Goal: Task Accomplishment & Management: Complete application form

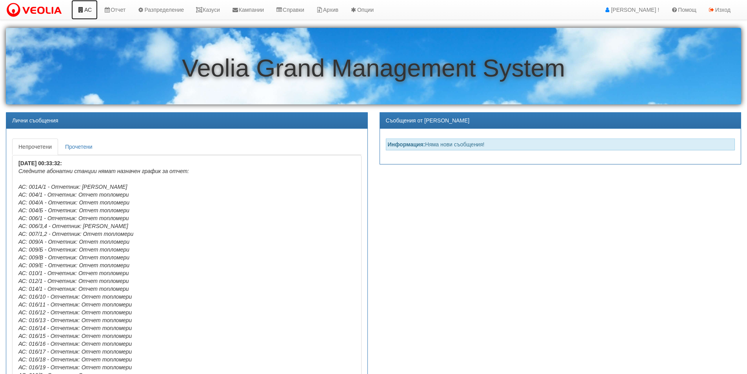
click at [88, 12] on link "АС" at bounding box center [84, 10] width 26 height 20
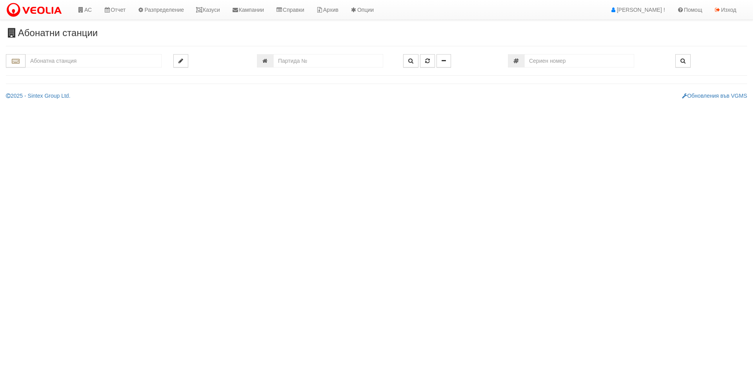
click at [111, 60] on input "text" at bounding box center [93, 60] width 136 height 13
click at [45, 72] on div "079/1 - Трошево - "ВЕОЛИЯ"" at bounding box center [94, 73] width 134 height 9
type input "079/1 - Трошево - "ВЕОЛИЯ""
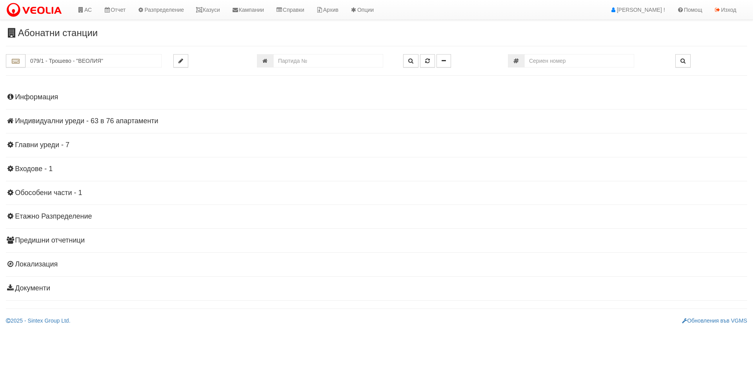
click at [42, 122] on h4 "Индивидуални уреди - 63 в 76 апартаменти" at bounding box center [376, 121] width 741 height 8
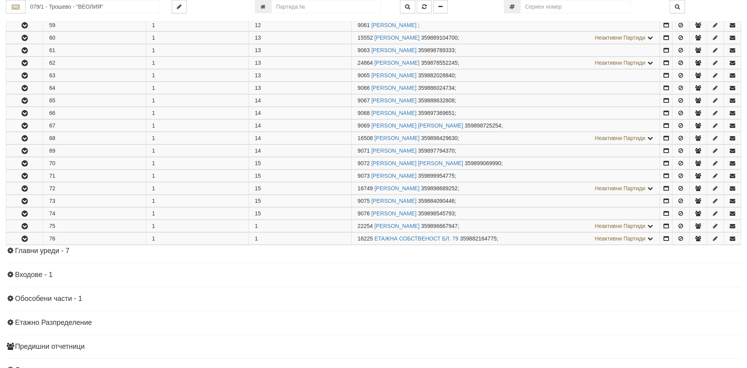
scroll to position [951, 0]
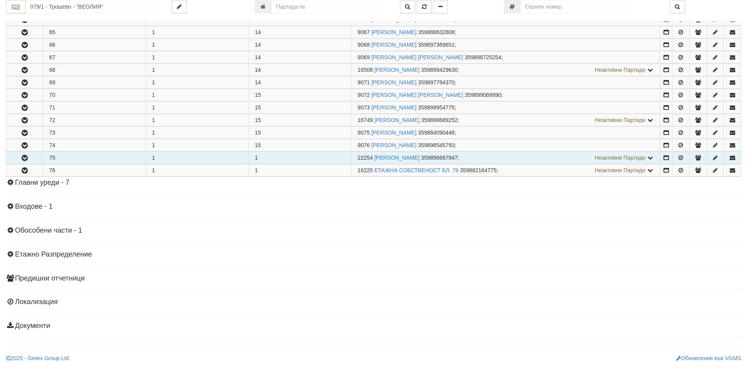
click at [25, 156] on icon "button" at bounding box center [24, 157] width 9 height 5
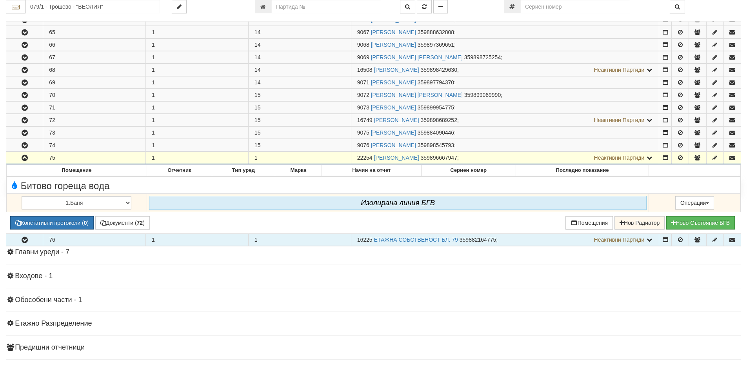
click at [26, 242] on icon "button" at bounding box center [24, 239] width 9 height 5
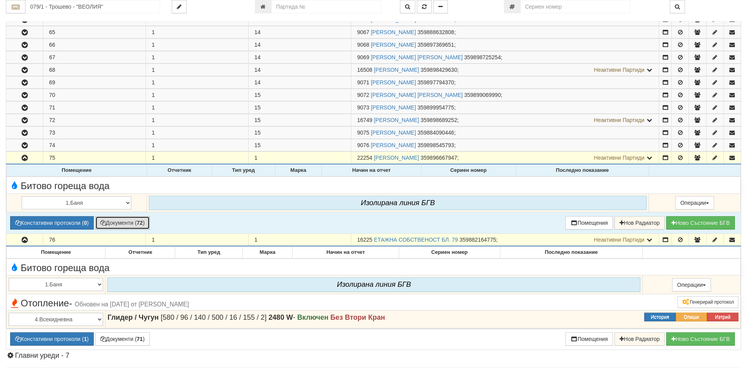
click at [122, 225] on button "Документи ( 72 )" at bounding box center [122, 222] width 55 height 13
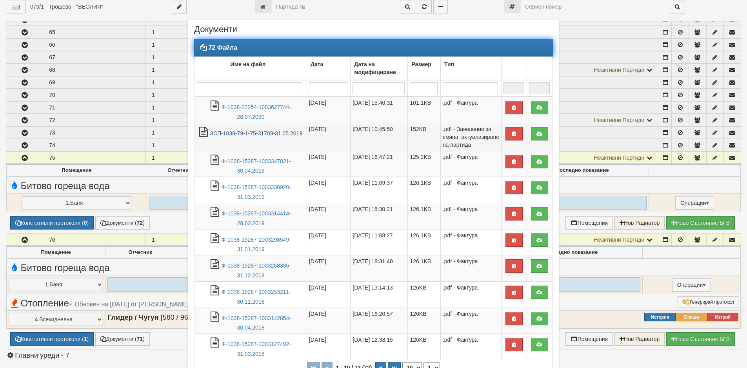
click at [244, 131] on link "ЗСП-1038-79-1-75-31703-31.05.2019" at bounding box center [256, 133] width 93 height 6
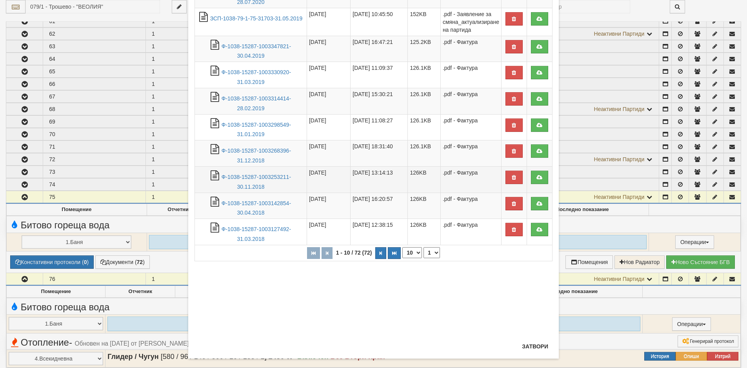
scroll to position [118, 0]
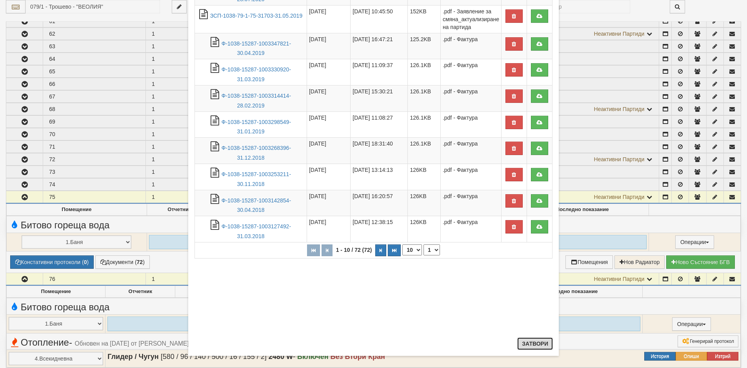
click at [534, 341] on button "Затвори" at bounding box center [535, 343] width 36 height 13
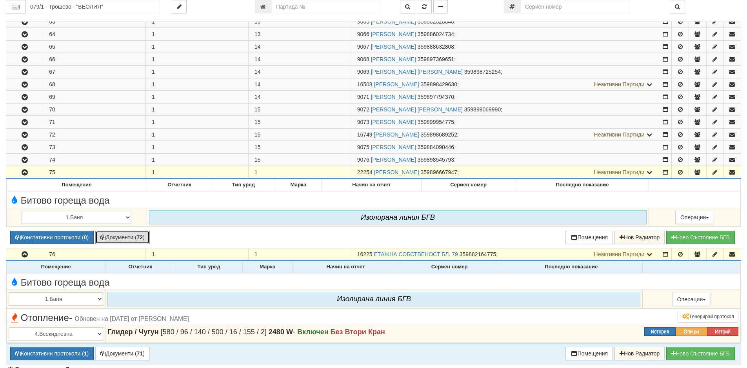
scroll to position [991, 0]
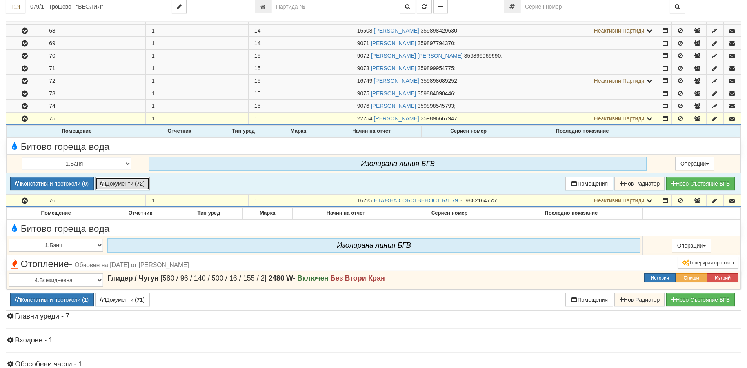
click at [123, 185] on button "Документи ( 72 )" at bounding box center [122, 183] width 55 height 13
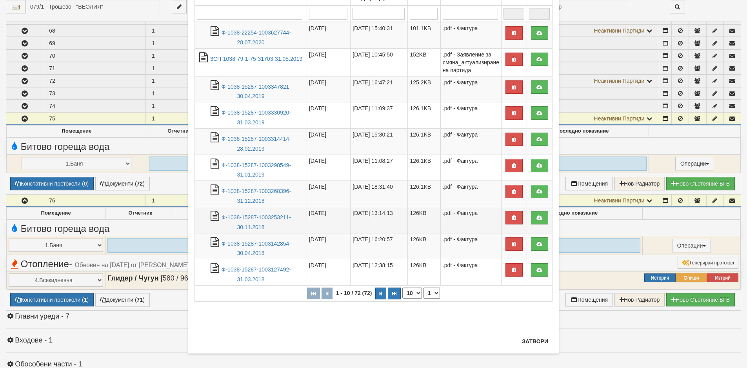
scroll to position [80, 0]
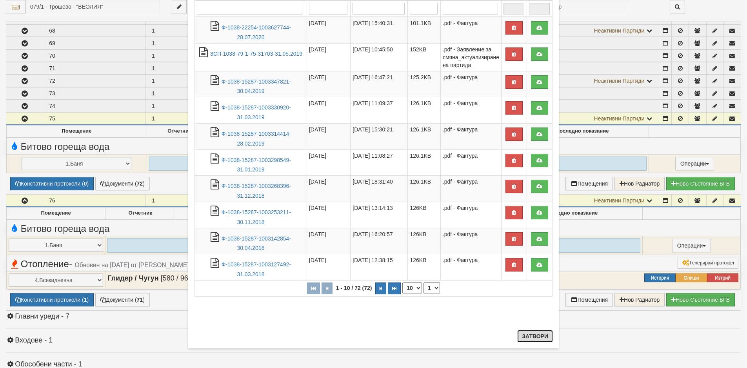
click at [534, 336] on button "Затвори" at bounding box center [535, 336] width 36 height 13
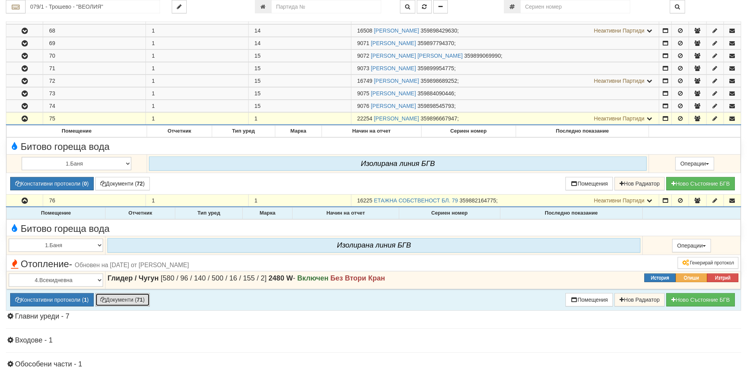
click at [120, 300] on button "Документи ( 71 )" at bounding box center [122, 299] width 55 height 13
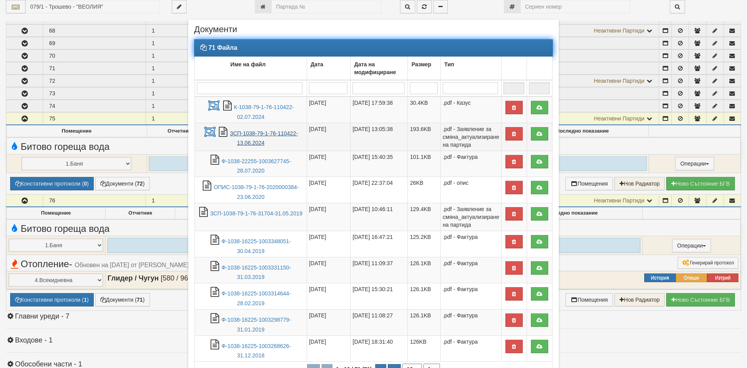
click at [245, 131] on link "ЗСП-1038-79-1-76-110422-13.06.2024" at bounding box center [264, 138] width 68 height 16
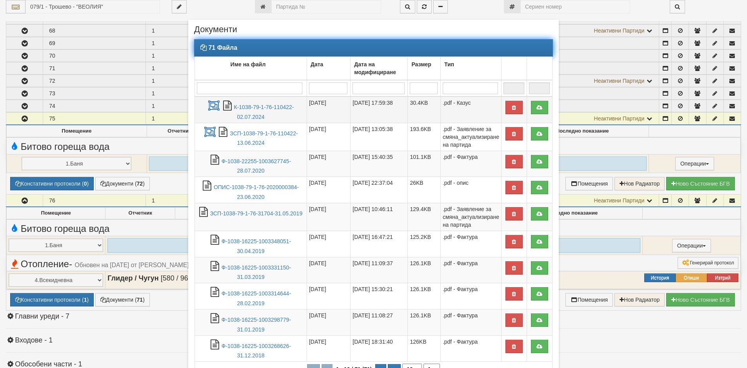
click at [245, 112] on td "К-1038-79-1-76-110422-02.07.2024" at bounding box center [251, 109] width 112 height 26
click at [248, 107] on link "К-1038-79-1-76-110422-02.07.2024" at bounding box center [264, 112] width 60 height 16
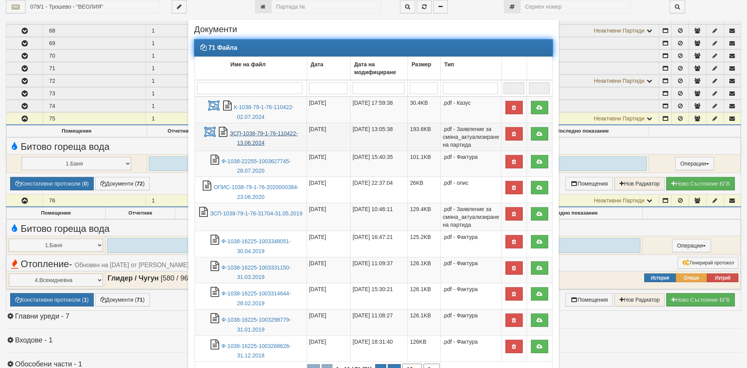
click at [254, 133] on link "ЗСП-1038-79-1-76-110422-13.06.2024" at bounding box center [264, 138] width 68 height 16
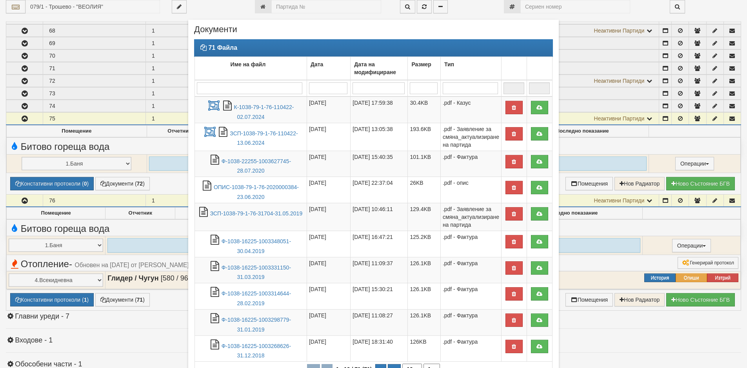
click at [132, 324] on div "× Документи 71 Файла Име на файл Дата Дата на модифициране Размер Тип 1 - 10 / …" at bounding box center [373, 184] width 747 height 368
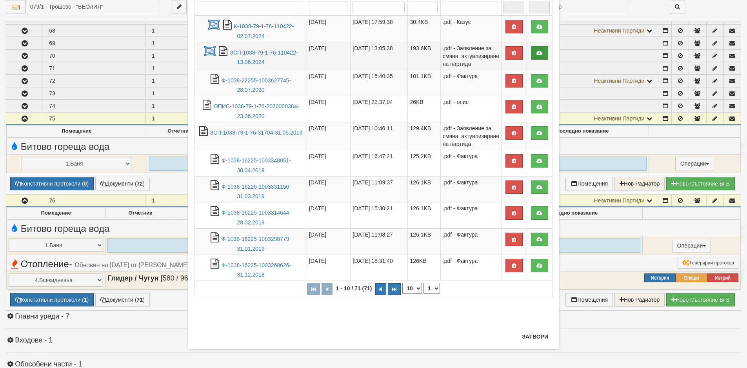
scroll to position [81, 0]
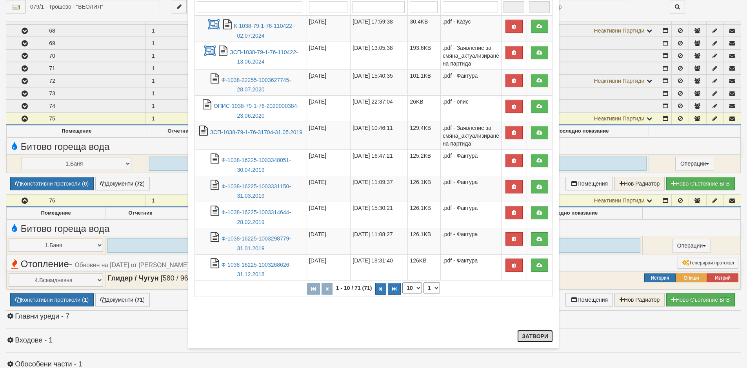
click at [532, 339] on button "Затвори" at bounding box center [535, 336] width 36 height 13
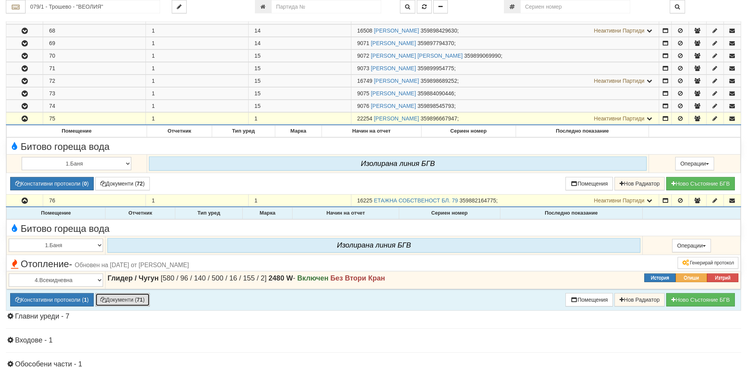
click at [122, 298] on button "Документи ( 71 )" at bounding box center [122, 299] width 55 height 13
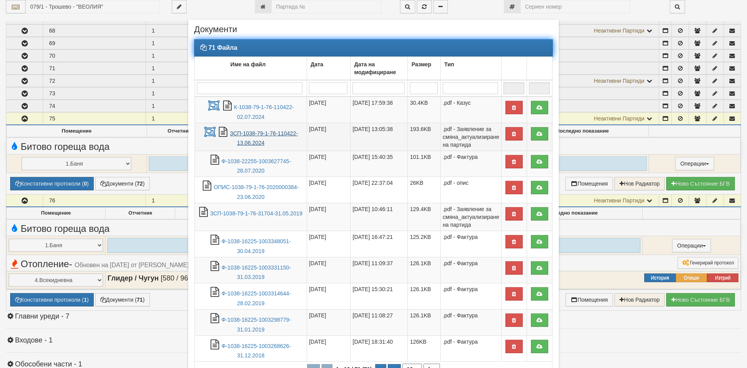
click at [258, 133] on link "ЗСП-1038-79-1-76-110422-13.06.2024" at bounding box center [264, 138] width 68 height 16
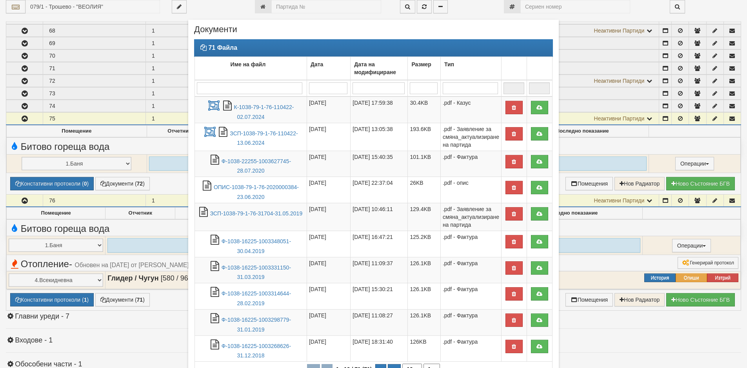
click at [467, 13] on div "× Документи 71 Файла Име на файл Дата Дата на модифициране Размер Тип 1 - 10 / …" at bounding box center [373, 228] width 382 height 457
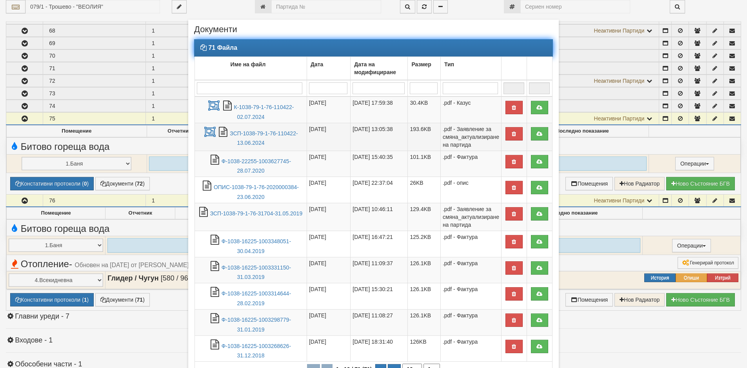
scroll to position [89, 0]
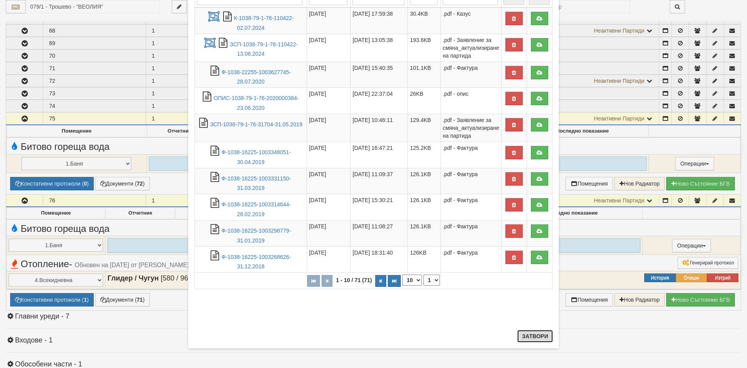
click at [527, 335] on button "Затвори" at bounding box center [535, 336] width 36 height 13
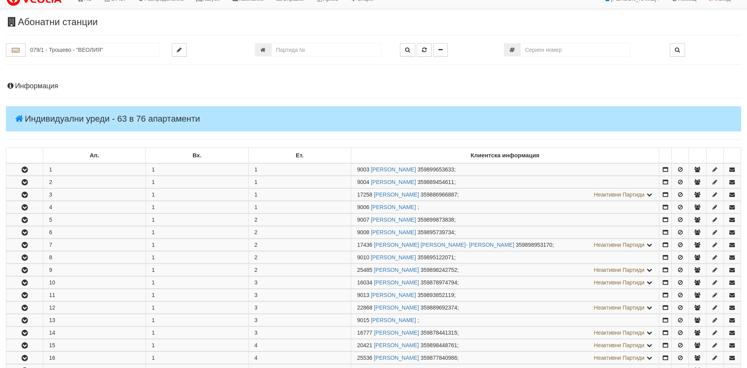
scroll to position [0, 0]
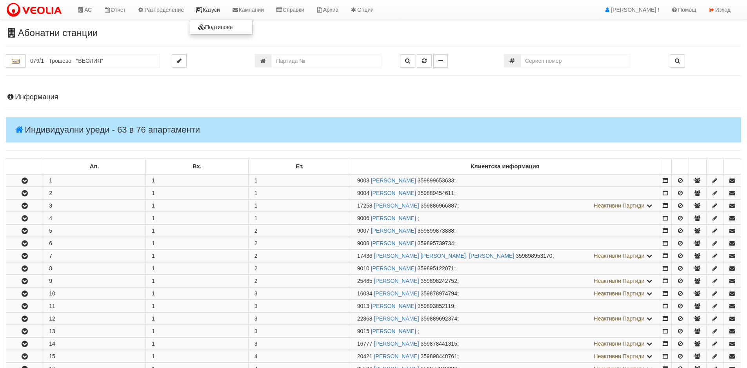
click at [214, 10] on link "Казуси" at bounding box center [208, 10] width 36 height 20
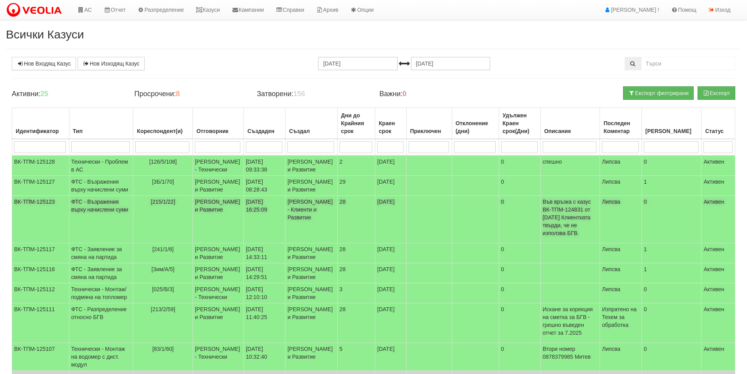
click at [151, 205] on span "[215/1/22]" at bounding box center [163, 201] width 24 height 6
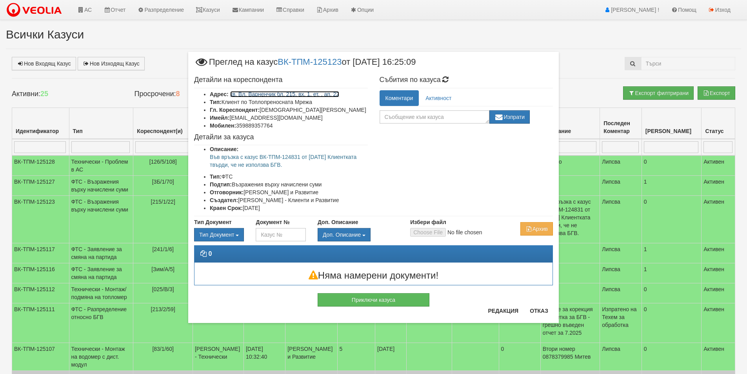
click at [261, 95] on link "кв. Вл. Варненчик бл. 215, вх. 1, ет. , ап. 22" at bounding box center [284, 94] width 109 height 6
click at [537, 313] on button "Отказ" at bounding box center [539, 310] width 28 height 13
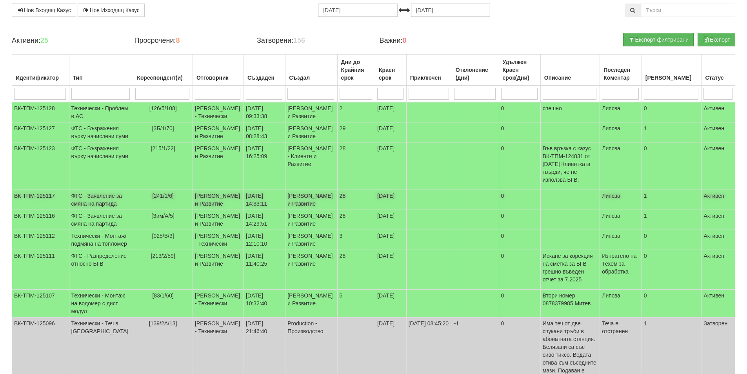
scroll to position [39, 0]
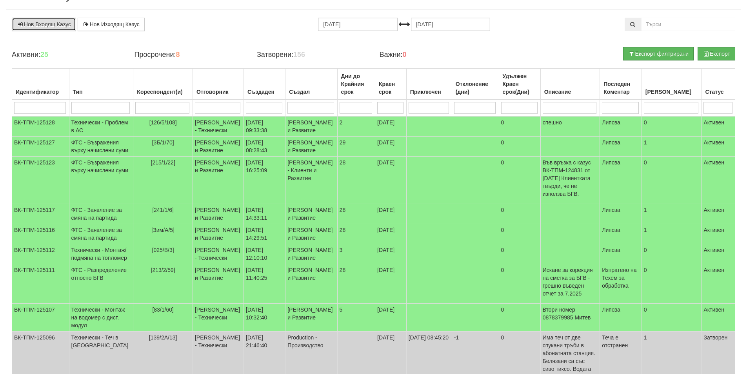
click at [43, 24] on link "Нов Входящ Казус" at bounding box center [44, 24] width 64 height 13
click at [52, 23] on link "Нов Входящ Казус" at bounding box center [44, 24] width 64 height 13
click at [126, 27] on link "Нов Изходящ Казус" at bounding box center [111, 24] width 67 height 13
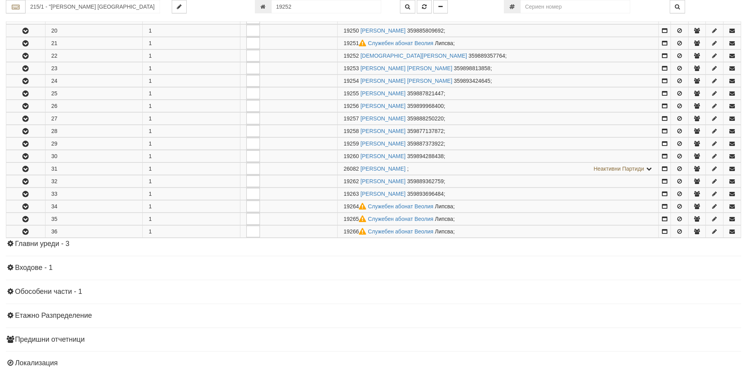
scroll to position [418, 0]
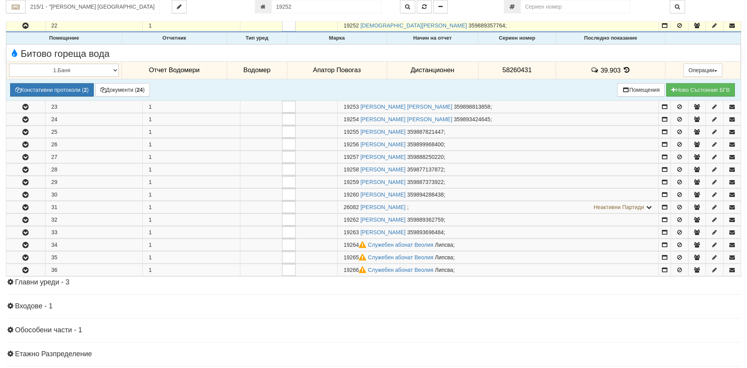
click at [624, 71] on icon at bounding box center [627, 70] width 9 height 7
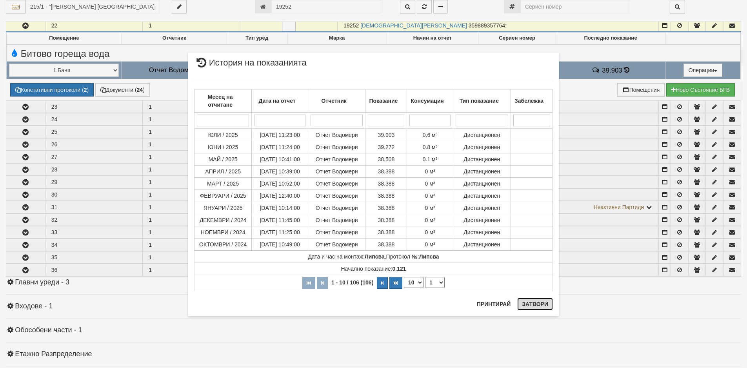
click at [534, 303] on button "Затвори" at bounding box center [535, 304] width 36 height 13
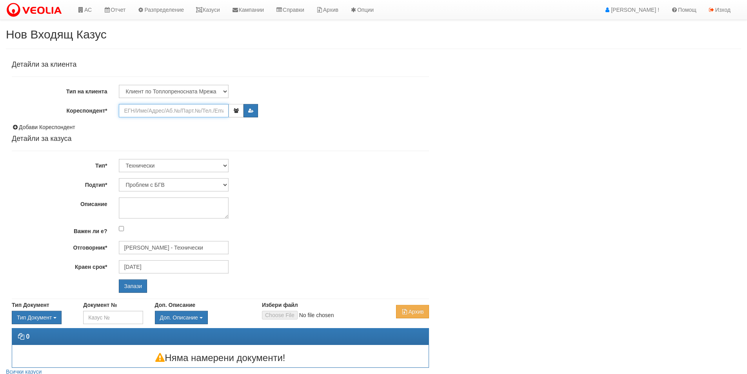
click at [149, 110] on input "Кореспондент*" at bounding box center [174, 110] width 110 height 13
click at [234, 110] on icon "button" at bounding box center [236, 110] width 6 height 5
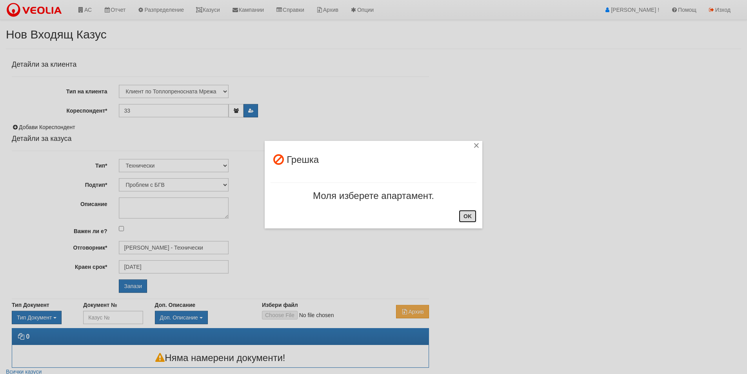
click at [471, 217] on button "OK" at bounding box center [468, 216] width 18 height 13
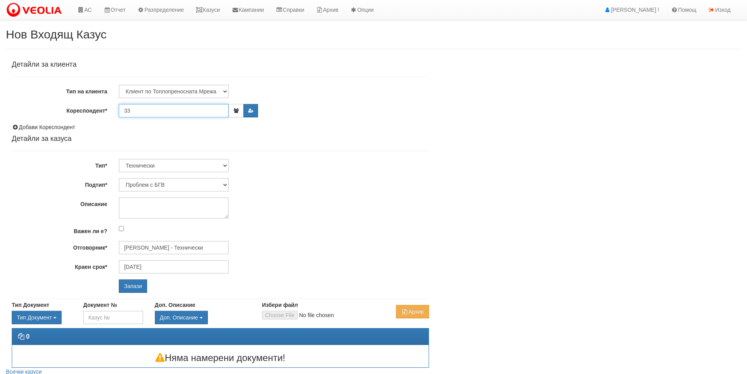
drag, startPoint x: 136, startPoint y: 110, endPoint x: 109, endPoint y: 110, distance: 26.3
click at [109, 110] on div "Кореспондент* 33" at bounding box center [220, 110] width 429 height 13
type input "3"
click at [155, 112] on input "Кореспондент*" at bounding box center [174, 110] width 110 height 13
type input "33"
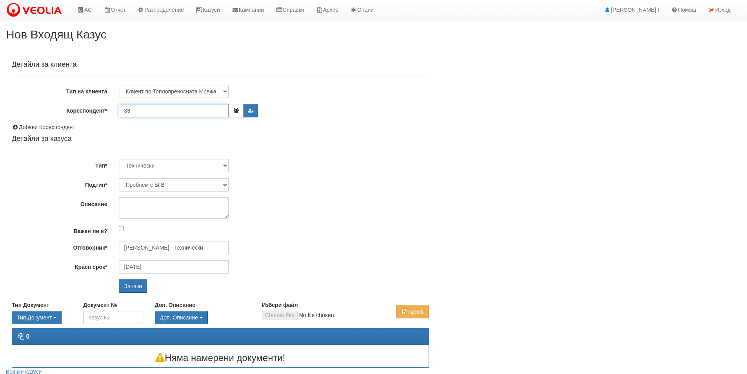
click at [119, 279] on input "Запази" at bounding box center [133, 285] width 28 height 13
drag, startPoint x: 143, startPoint y: 112, endPoint x: 76, endPoint y: 107, distance: 67.6
click at [86, 107] on div "Кореспондент* 33 Моля изберете Апартамент." at bounding box center [220, 110] width 429 height 13
type input "64"
click at [119, 279] on input "Запази" at bounding box center [133, 285] width 28 height 13
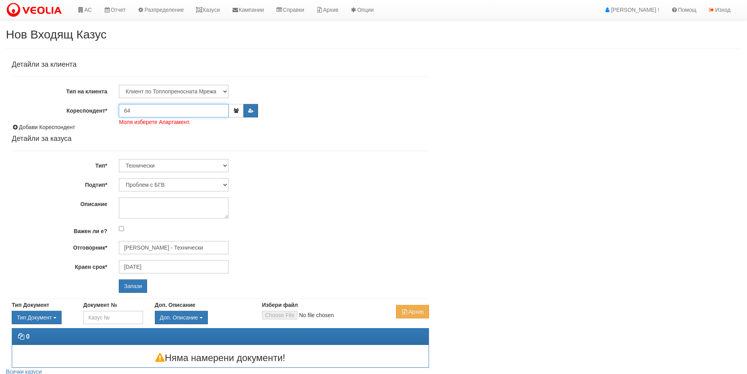
drag, startPoint x: 134, startPoint y: 109, endPoint x: 96, endPoint y: 112, distance: 37.7
click at [102, 112] on div "Кореспондент* 64 Моля изберете Апартамент." at bounding box center [220, 110] width 429 height 13
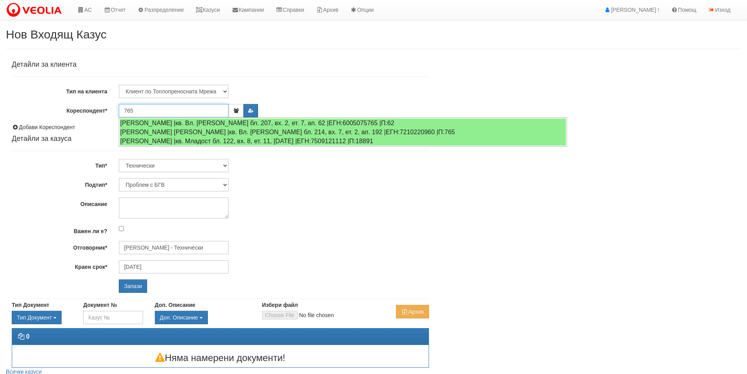
drag, startPoint x: 139, startPoint y: 110, endPoint x: 98, endPoint y: 110, distance: 40.8
click at [101, 110] on div "Кореспондент* 765 Моля изберете Апартамент." at bounding box center [220, 110] width 429 height 13
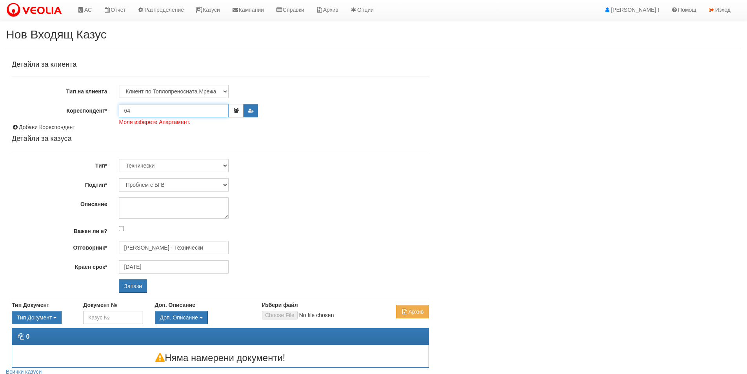
type input "6"
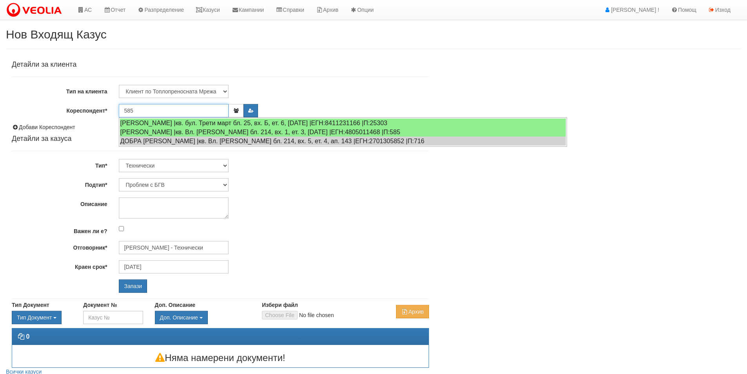
drag, startPoint x: 138, startPoint y: 109, endPoint x: 98, endPoint y: 109, distance: 40.8
click at [98, 109] on div "Кореспондент* 585 Моля изберете Апартамент." at bounding box center [220, 110] width 429 height 13
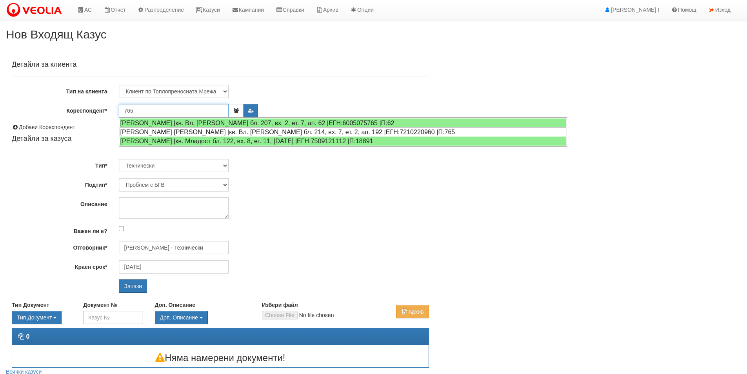
click at [153, 132] on div "[PERSON_NAME] [PERSON_NAME] |кв. Вл. [PERSON_NAME] бл. 214, вх. 7, ет. 2, ап. 1…" at bounding box center [343, 132] width 447 height 10
type input "[PERSON_NAME]"
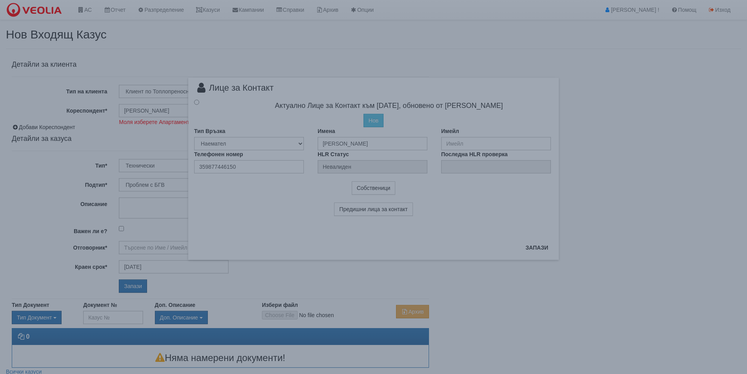
type input "[PERSON_NAME] - Технически"
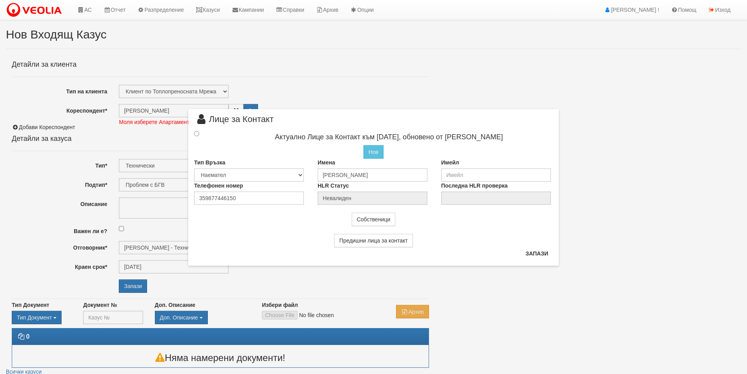
click at [143, 144] on div "× Лице за Контакт Актуално Лице за Контакт към [DATE], обновено от [PERSON_NAME…" at bounding box center [373, 187] width 747 height 374
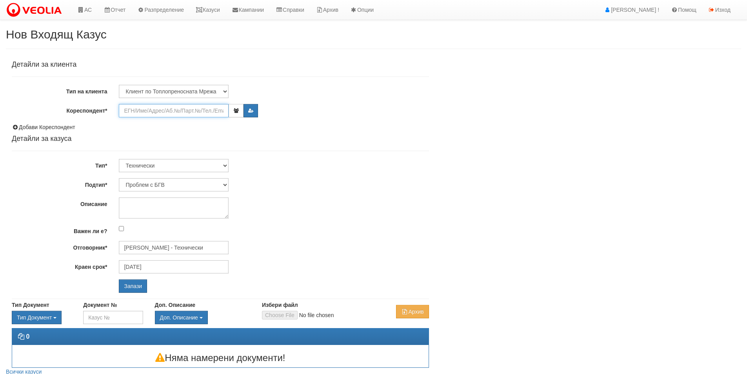
click at [170, 112] on input "Кореспондент*" at bounding box center [174, 110] width 110 height 13
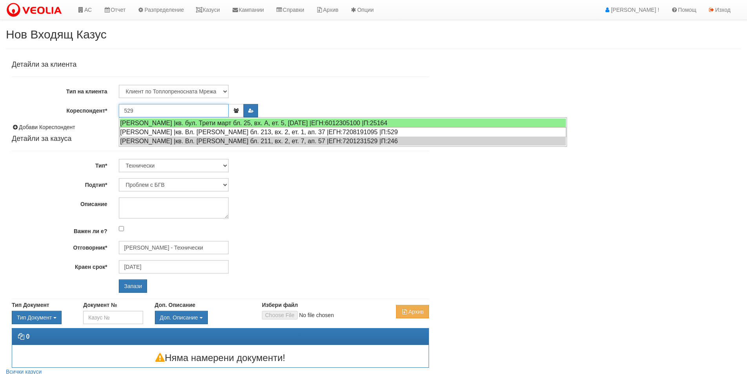
click at [153, 133] on div "[PERSON_NAME] |кв. Вл. [PERSON_NAME] бл. 213, вх. 2, ет. 1, ап. 37 |ЕГН:7208191…" at bounding box center [343, 132] width 447 height 10
type input "[PERSON_NAME]"
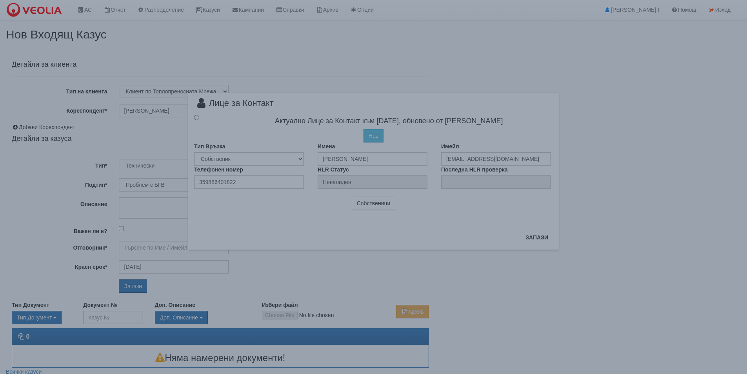
type input "[PERSON_NAME] - Технически"
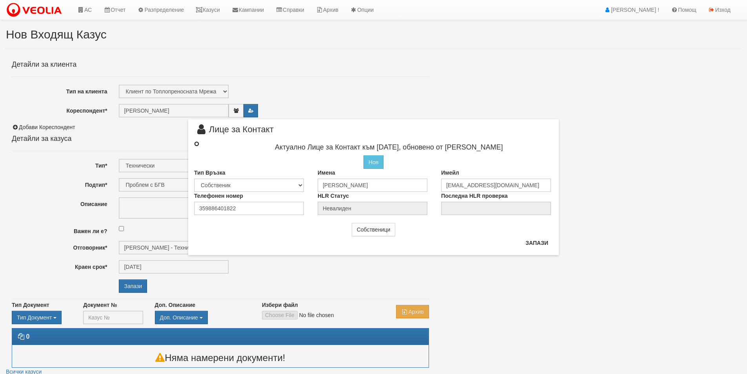
click at [198, 142] on input "radio" at bounding box center [196, 143] width 5 height 5
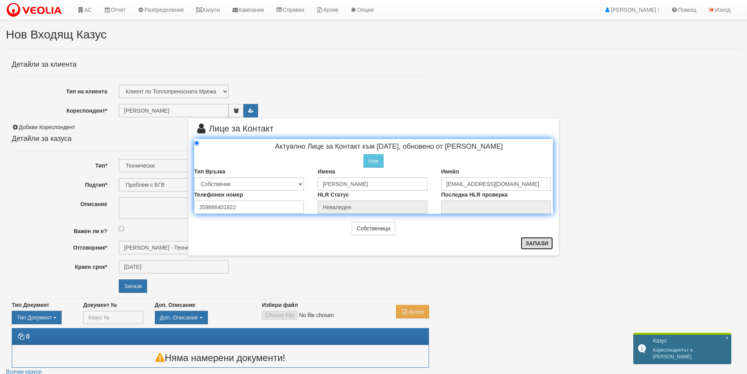
click at [538, 244] on button "Запази" at bounding box center [537, 243] width 32 height 13
radio input "true"
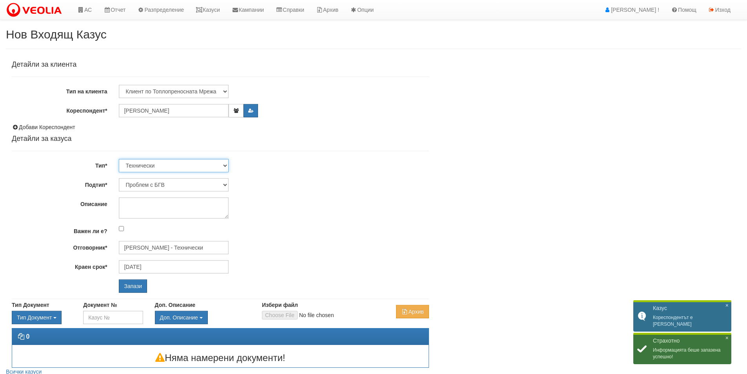
click at [225, 167] on select "Технически ФТС Търговски Административен Производствен Експлоатационен Финансов…" at bounding box center [174, 165] width 110 height 13
select select "1"
click at [119, 159] on select "Технически ФТС Търговски Административен Производствен Експлоатационен Финансов…" at bounding box center [174, 165] width 110 height 13
type input "20/09/2025"
type input "Миглена Михова - Клиенти и Развитие"
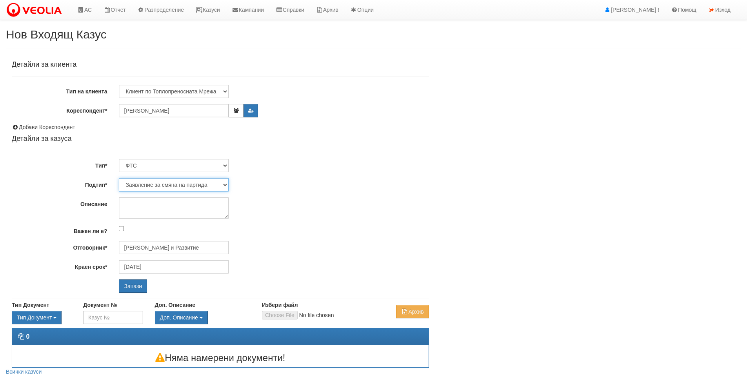
click at [225, 184] on select "Заявление за смяна на партида Заявление за равни месечни вноски Разпределение о…" at bounding box center [174, 184] width 110 height 13
select select "Други"
click at [119, 178] on select "Заявление за смяна на партида Заявление за равни месечни вноски Разпределение о…" at bounding box center [174, 184] width 110 height 13
type input "Антоанета Ганева - Клиенти и Развитие"
click at [137, 204] on textarea "Описание" at bounding box center [174, 207] width 110 height 21
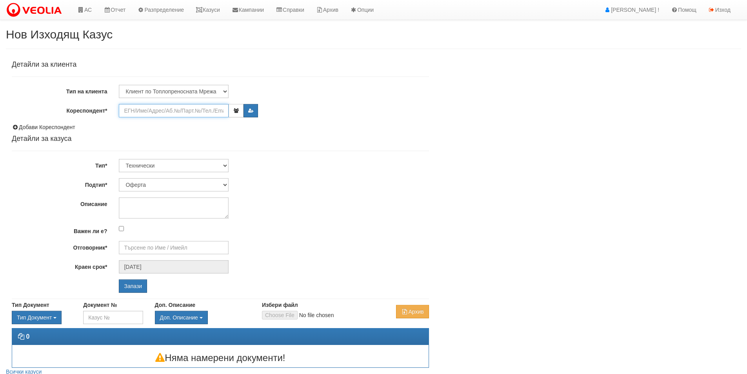
click at [187, 109] on input "Кореспондент*" at bounding box center [174, 110] width 110 height 13
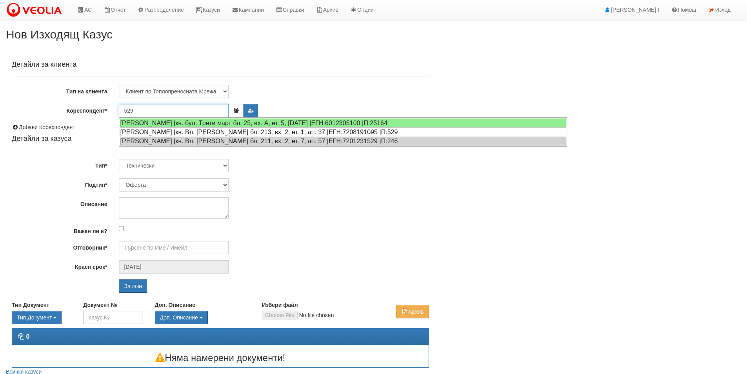
click at [136, 133] on div "[PERSON_NAME] |кв. Вл. [PERSON_NAME] бл. 213, вх. 2, ет. 1, ап. 37 |ЕГН:7208191…" at bounding box center [343, 132] width 447 height 10
type input "[PERSON_NAME]"
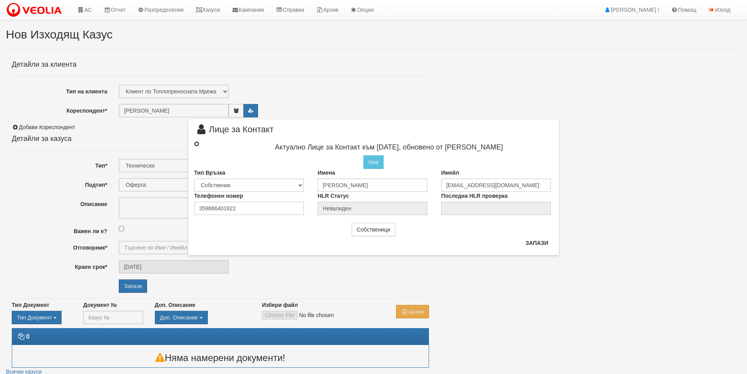
click at [198, 144] on input "radio" at bounding box center [196, 143] width 5 height 5
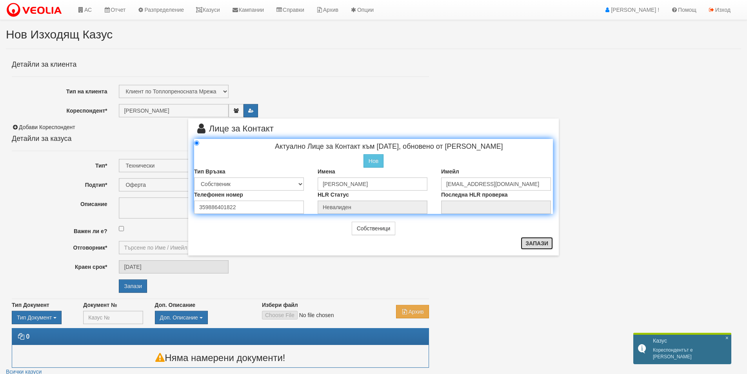
click at [529, 243] on button "Запази" at bounding box center [537, 243] width 32 height 13
radio input "true"
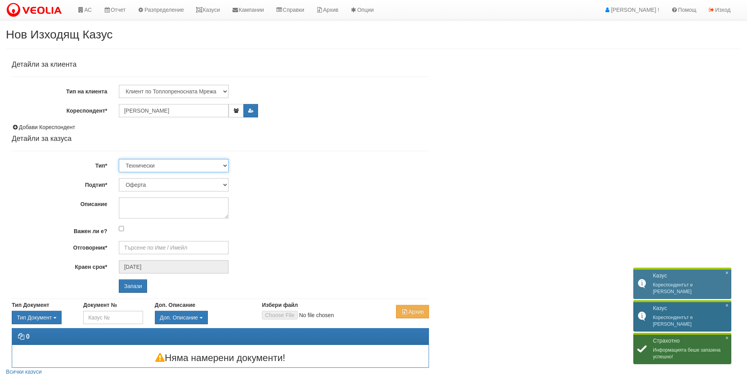
click at [224, 166] on select "Технически ФТС Търговски Административен Производствен Експлоатационен Финансов…" at bounding box center [174, 165] width 110 height 13
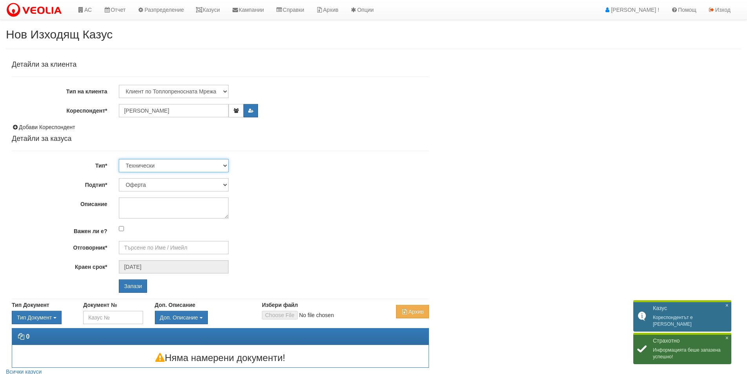
select select "1"
click at [119, 159] on select "Технически ФТС Търговски Административен Производствен Експлоатационен Финансов…" at bounding box center [174, 165] width 110 height 13
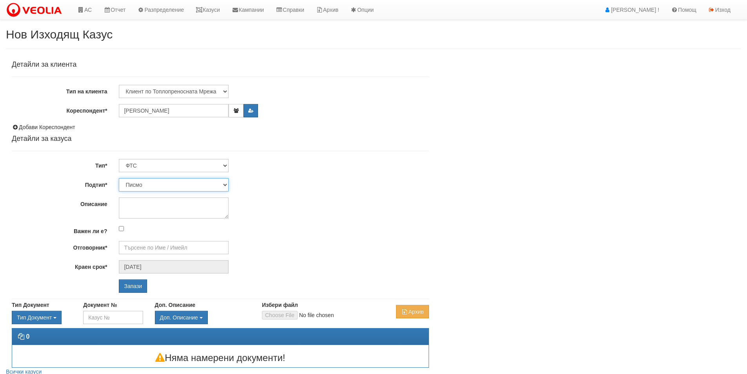
click at [224, 184] on select "Писмо Други" at bounding box center [174, 184] width 110 height 13
select select "Други"
click at [119, 178] on select "Писмо Други" at bounding box center [174, 184] width 110 height 13
type input "[PERSON_NAME] и Развитие"
click at [144, 206] on textarea "Описание" at bounding box center [174, 207] width 110 height 21
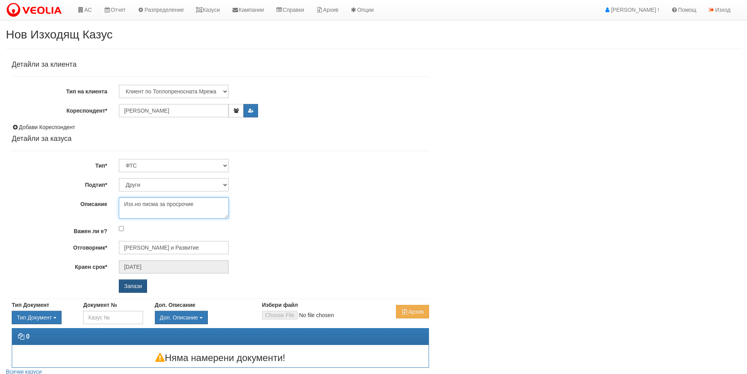
type textarea "Изх.но писма за просрочие"
click at [128, 285] on input "Запази" at bounding box center [133, 285] width 28 height 13
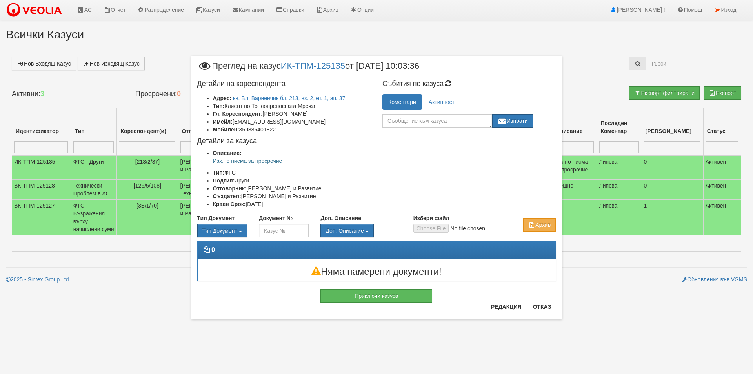
click at [592, 331] on div "× Преглед на казус ИК-ТПМ-125135 от [DATE] 10:03:36 Детайли на кореспондента Ад…" at bounding box center [376, 169] width 459 height 338
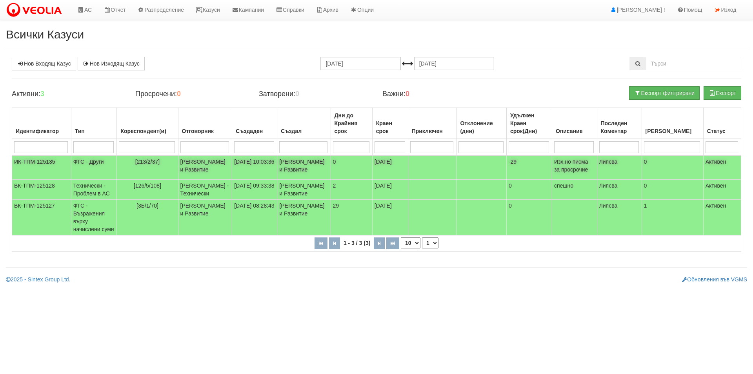
click at [85, 163] on td "ФТС - Други" at bounding box center [94, 167] width 46 height 24
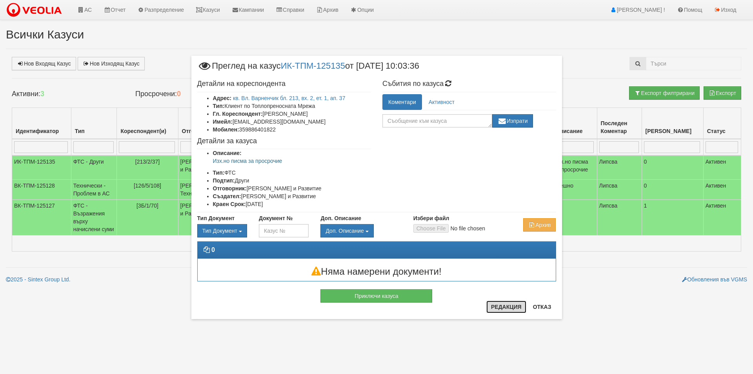
click at [505, 309] on button "Редакция" at bounding box center [506, 306] width 40 height 13
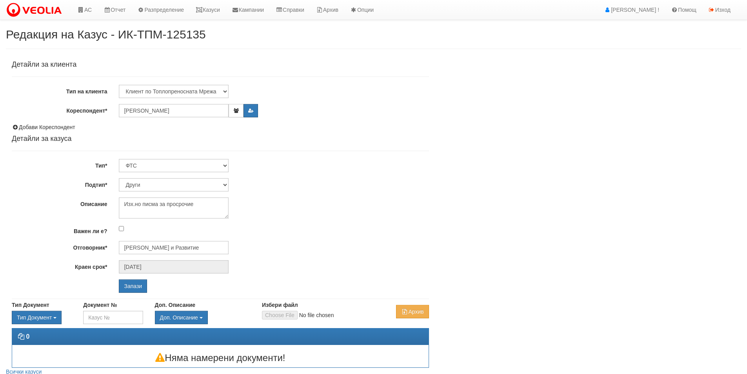
select select "Други"
click at [213, 200] on textarea "Изх.но писма за просрочие" at bounding box center [174, 207] width 110 height 21
type textarea "Изх.но писма за просрочие -1427 бр."
click at [132, 288] on input "Запази" at bounding box center [133, 285] width 28 height 13
